Goal: Communication & Community: Answer question/provide support

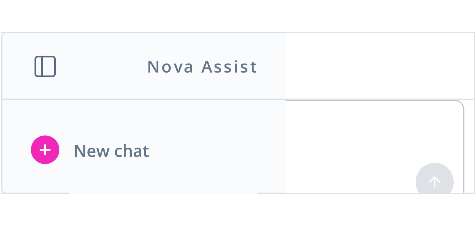
scroll to position [306, 0]
